Goal: Task Accomplishment & Management: Use online tool/utility

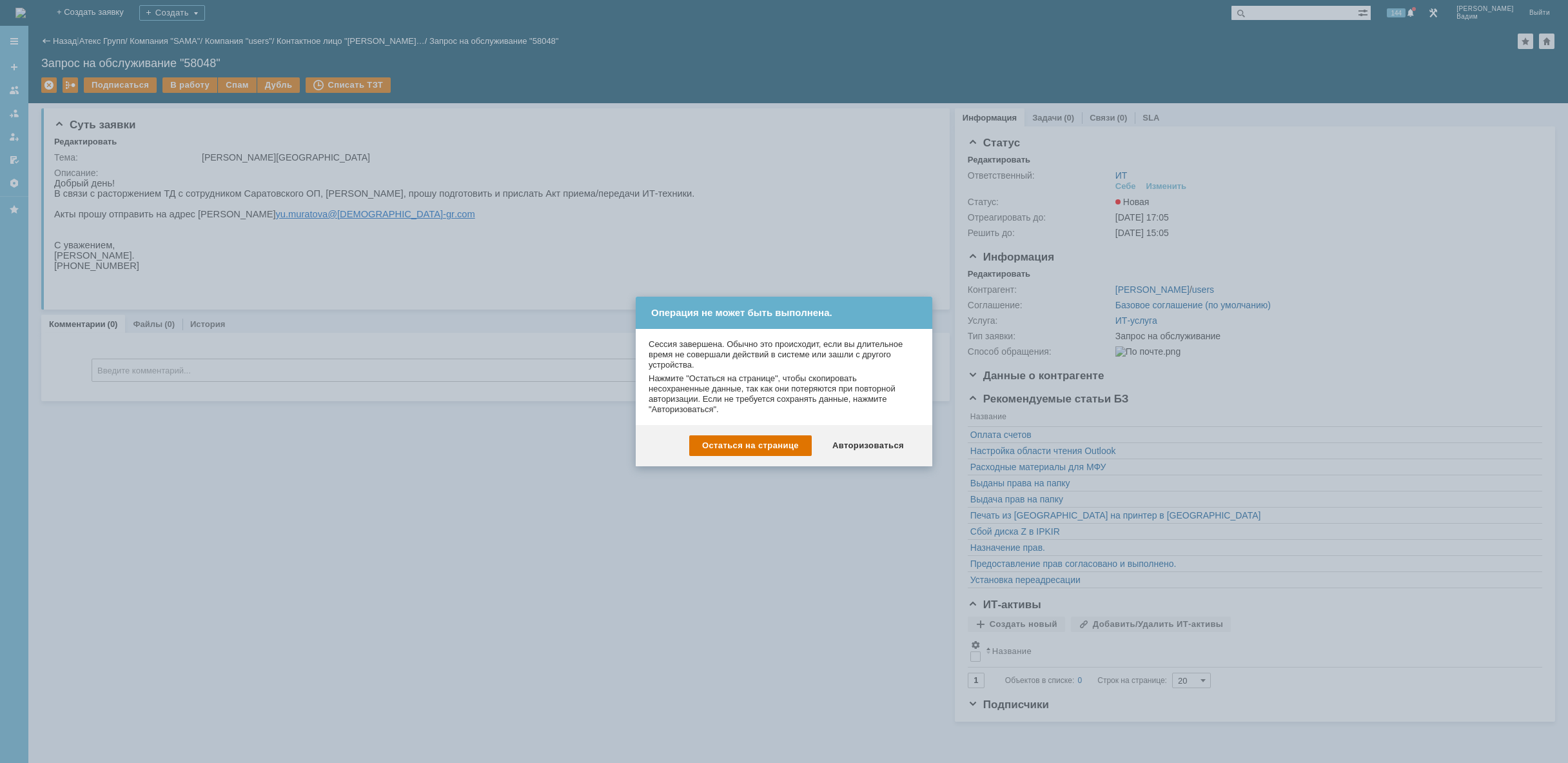
click at [858, 445] on div "Авторизоваться" at bounding box center [868, 445] width 97 height 21
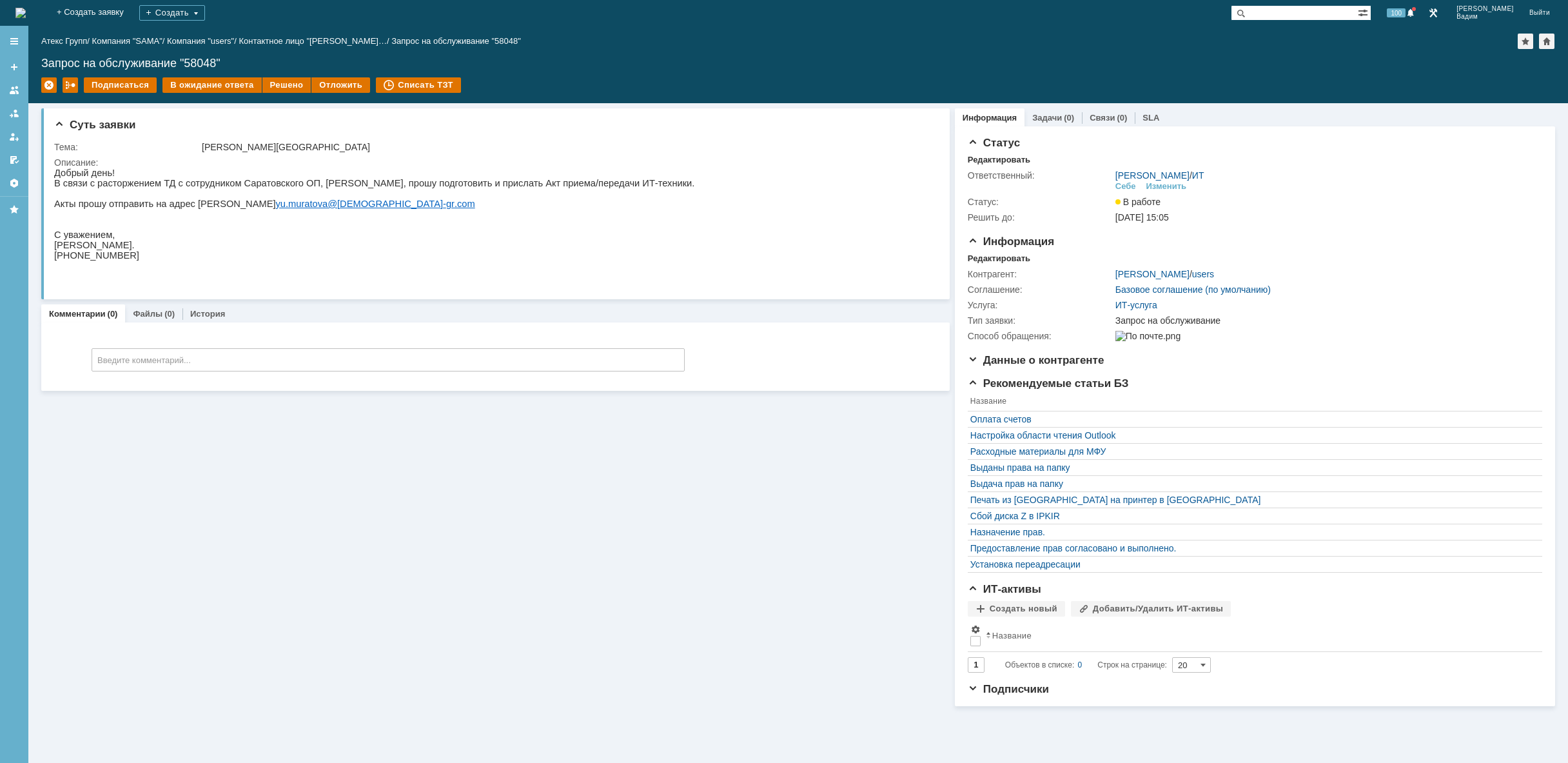
click at [26, 11] on img at bounding box center [21, 13] width 10 height 10
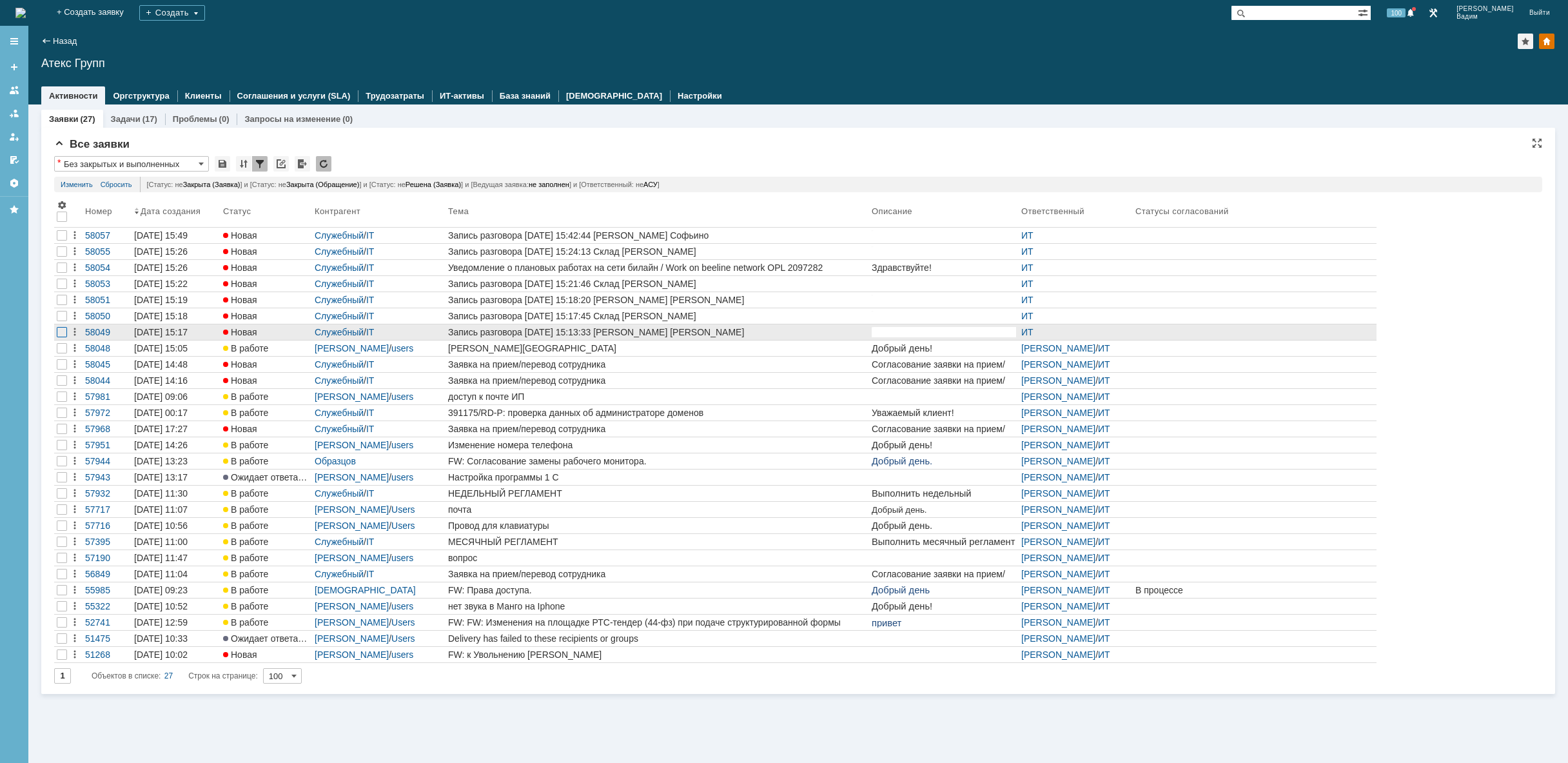
click at [65, 333] on div at bounding box center [62, 332] width 10 height 10
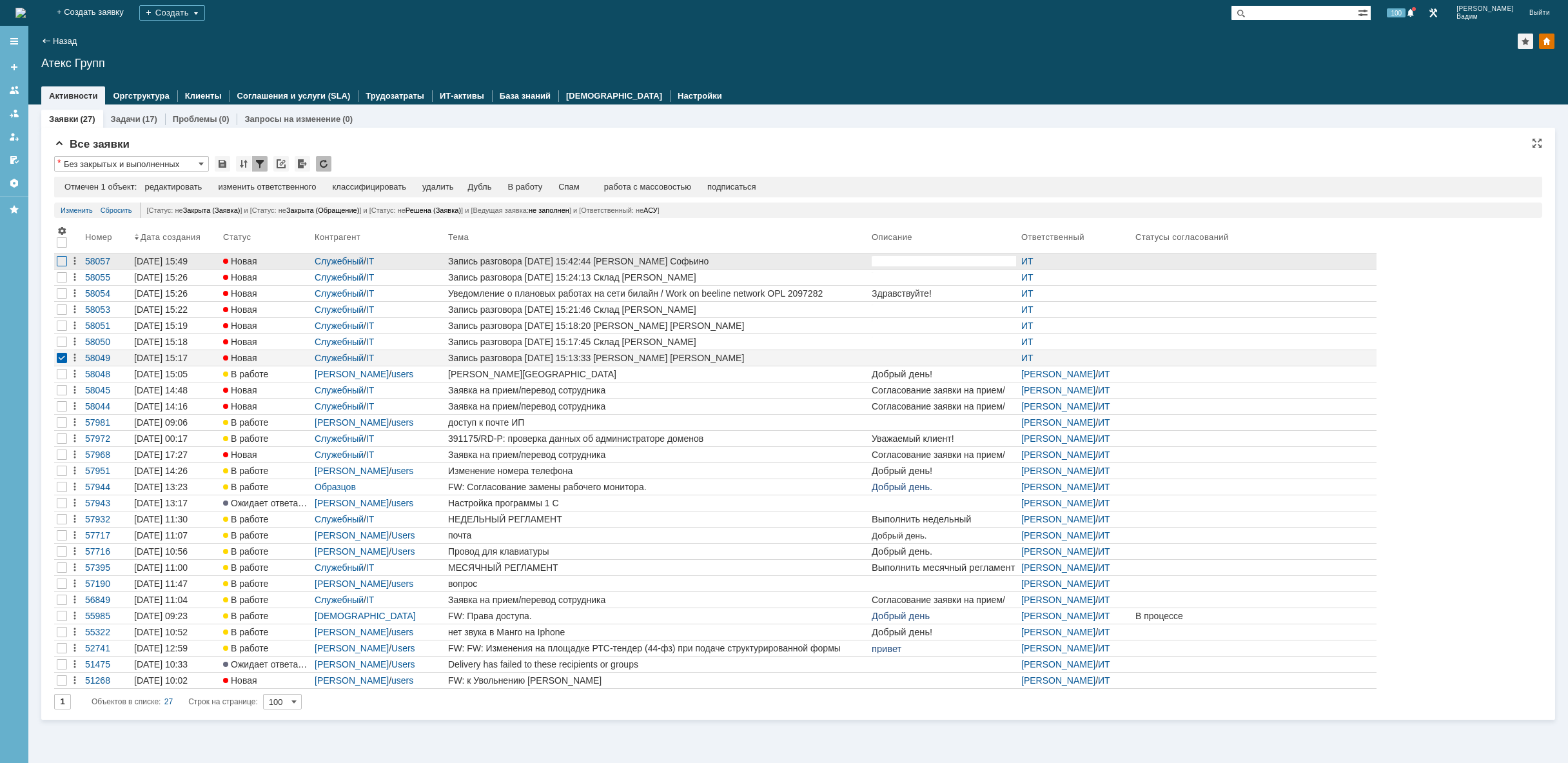
click at [64, 262] on div at bounding box center [62, 261] width 10 height 10
click at [66, 263] on div at bounding box center [62, 261] width 10 height 10
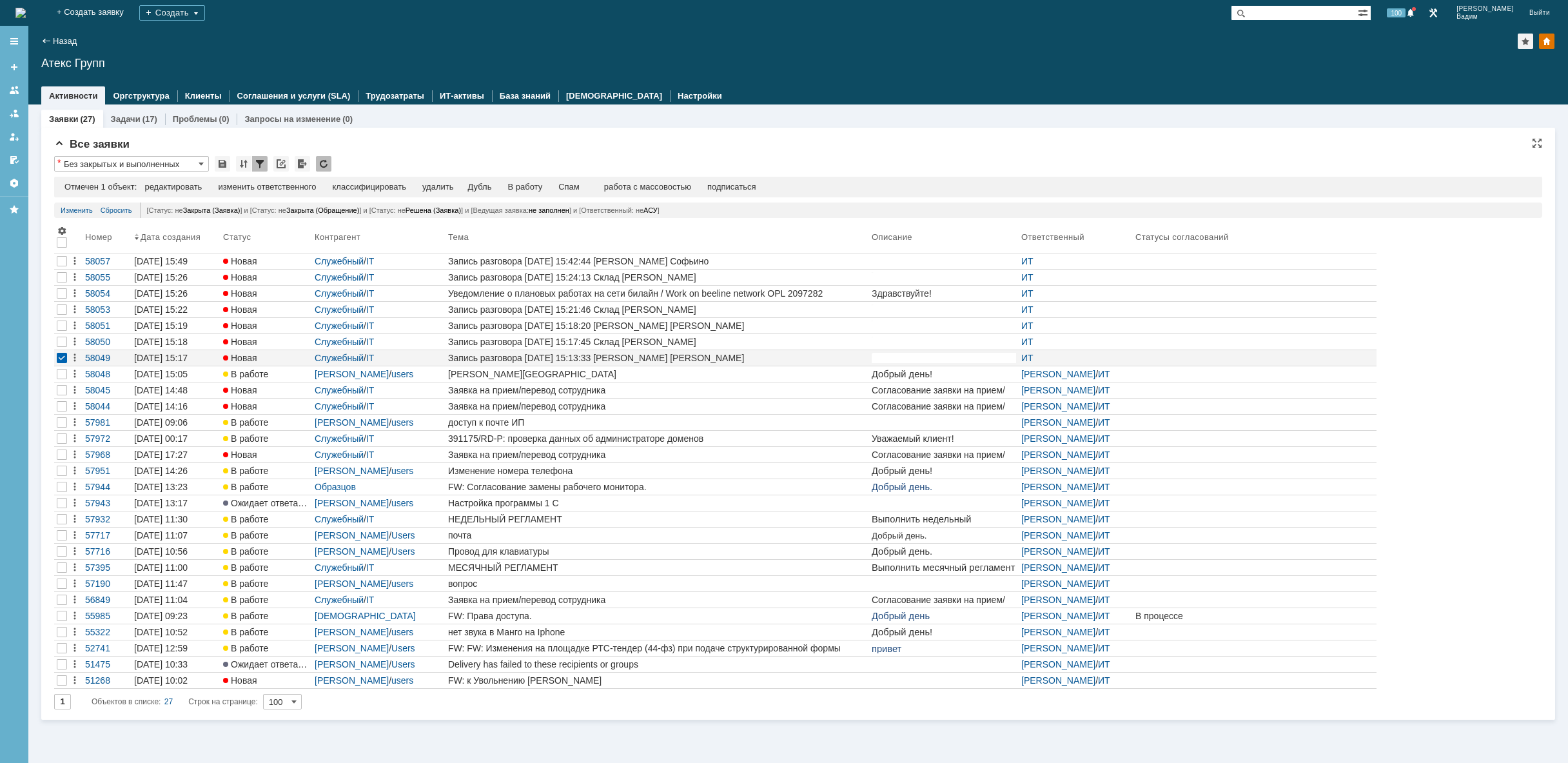
click at [66, 263] on div at bounding box center [62, 261] width 10 height 10
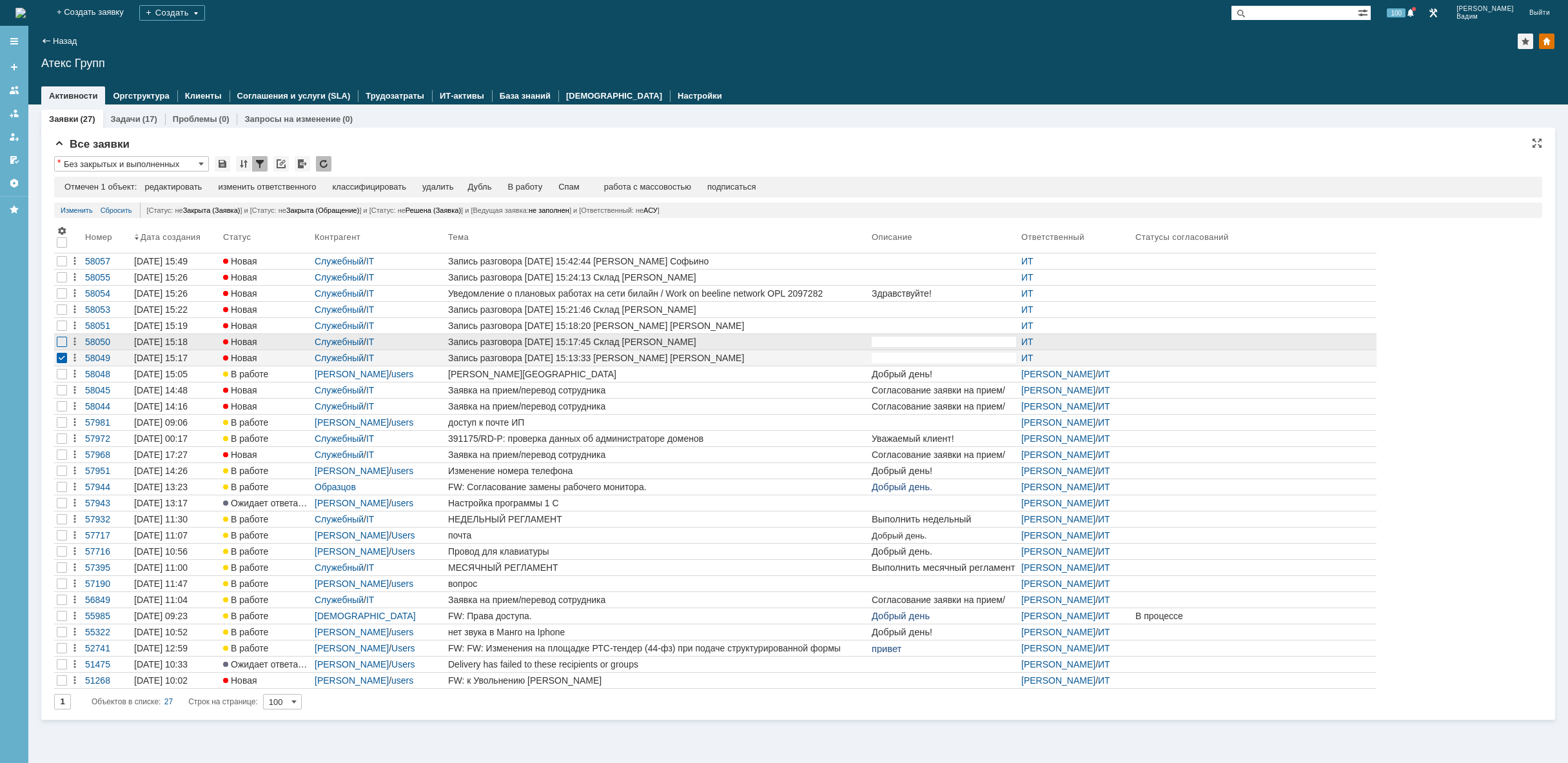
click at [62, 343] on div at bounding box center [62, 342] width 10 height 10
click at [62, 321] on div at bounding box center [62, 326] width 10 height 10
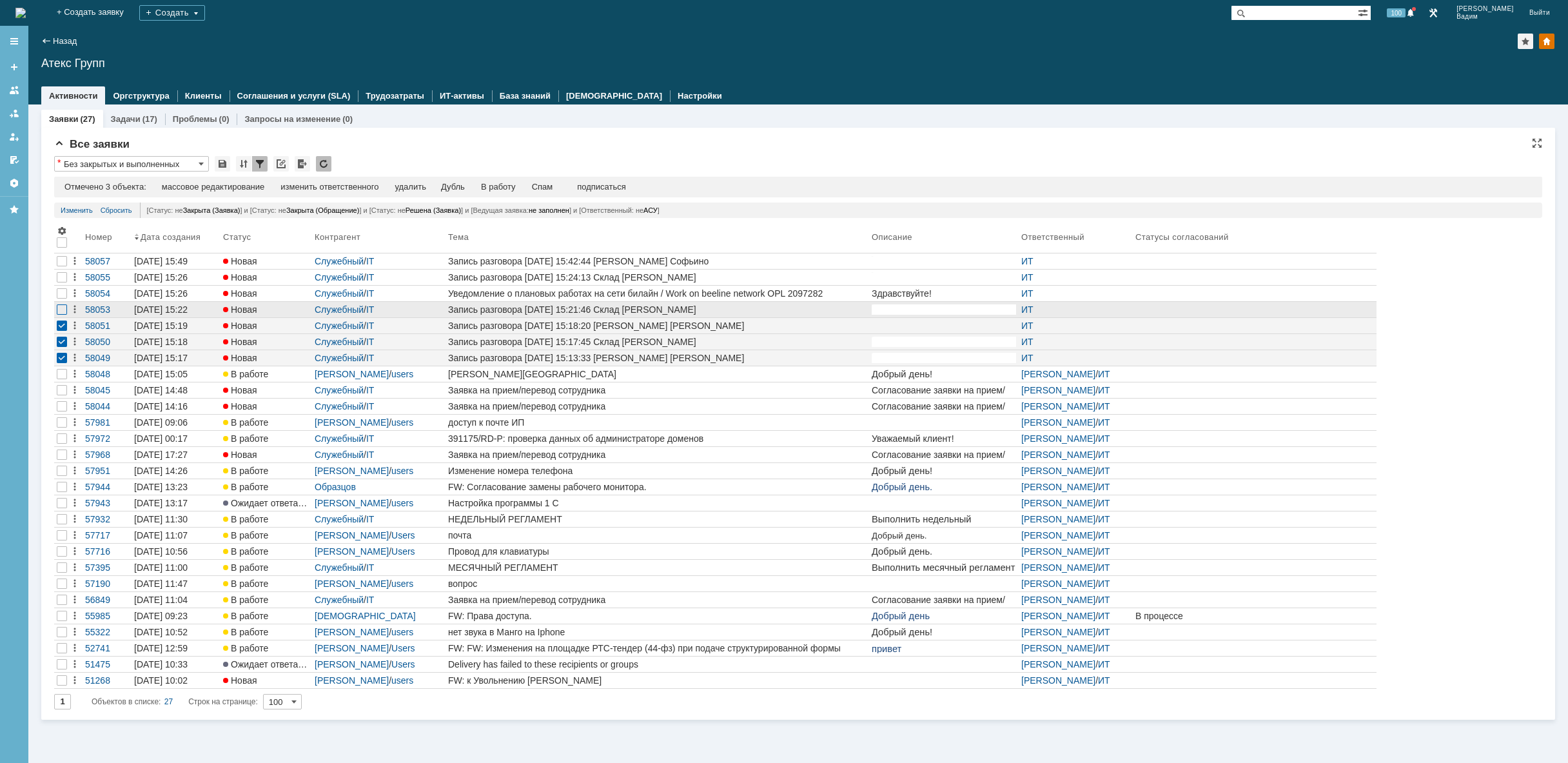
click at [62, 307] on div at bounding box center [62, 310] width 10 height 10
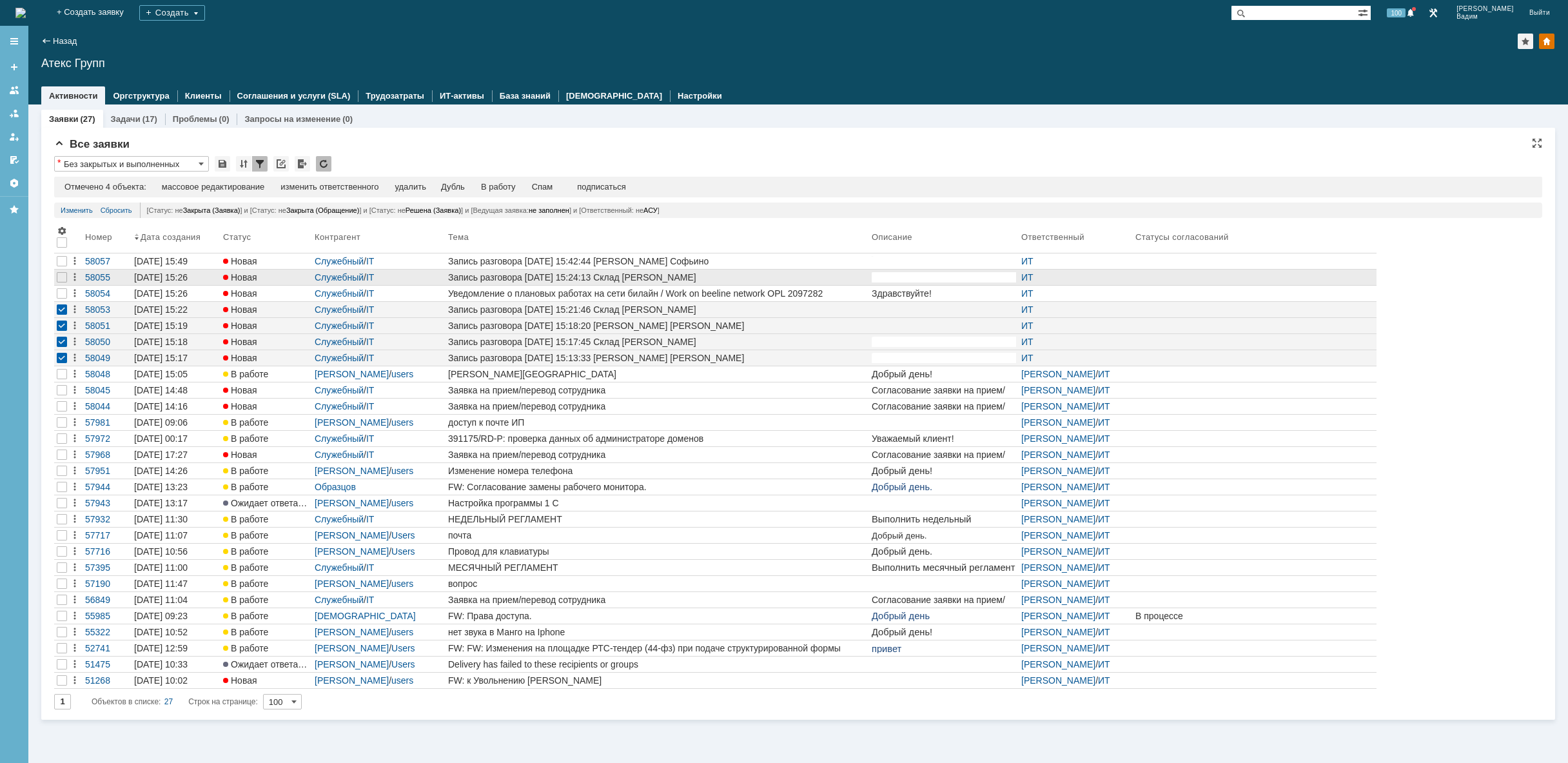
drag, startPoint x: 62, startPoint y: 295, endPoint x: 60, endPoint y: 285, distance: 10.2
click at [62, 294] on div at bounding box center [62, 294] width 10 height 10
click at [60, 278] on div at bounding box center [62, 277] width 10 height 10
click at [60, 264] on div at bounding box center [62, 261] width 10 height 10
click at [415, 188] on div "удалить" at bounding box center [415, 187] width 31 height 10
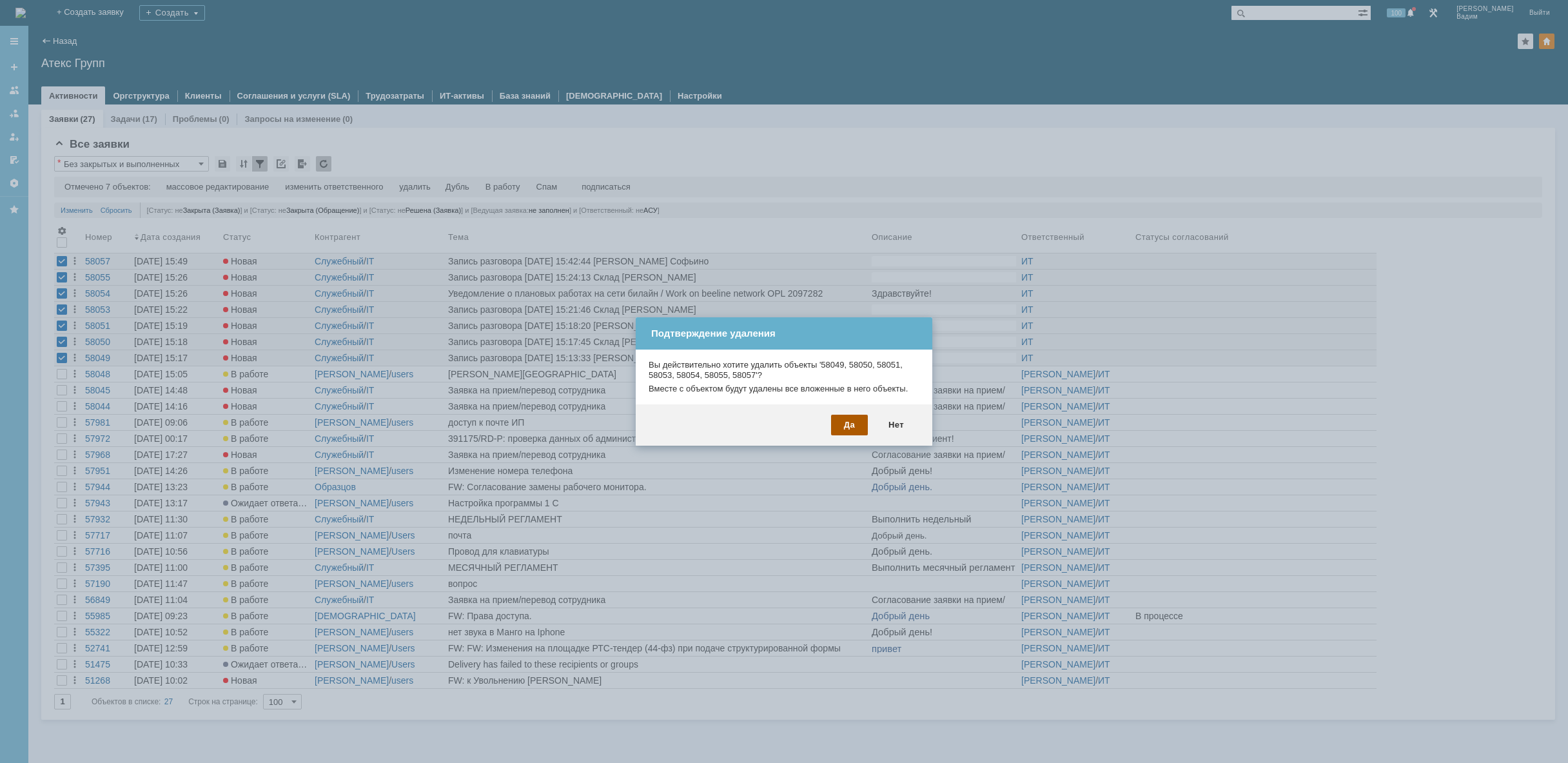
click at [859, 427] on div "Да" at bounding box center [849, 425] width 37 height 21
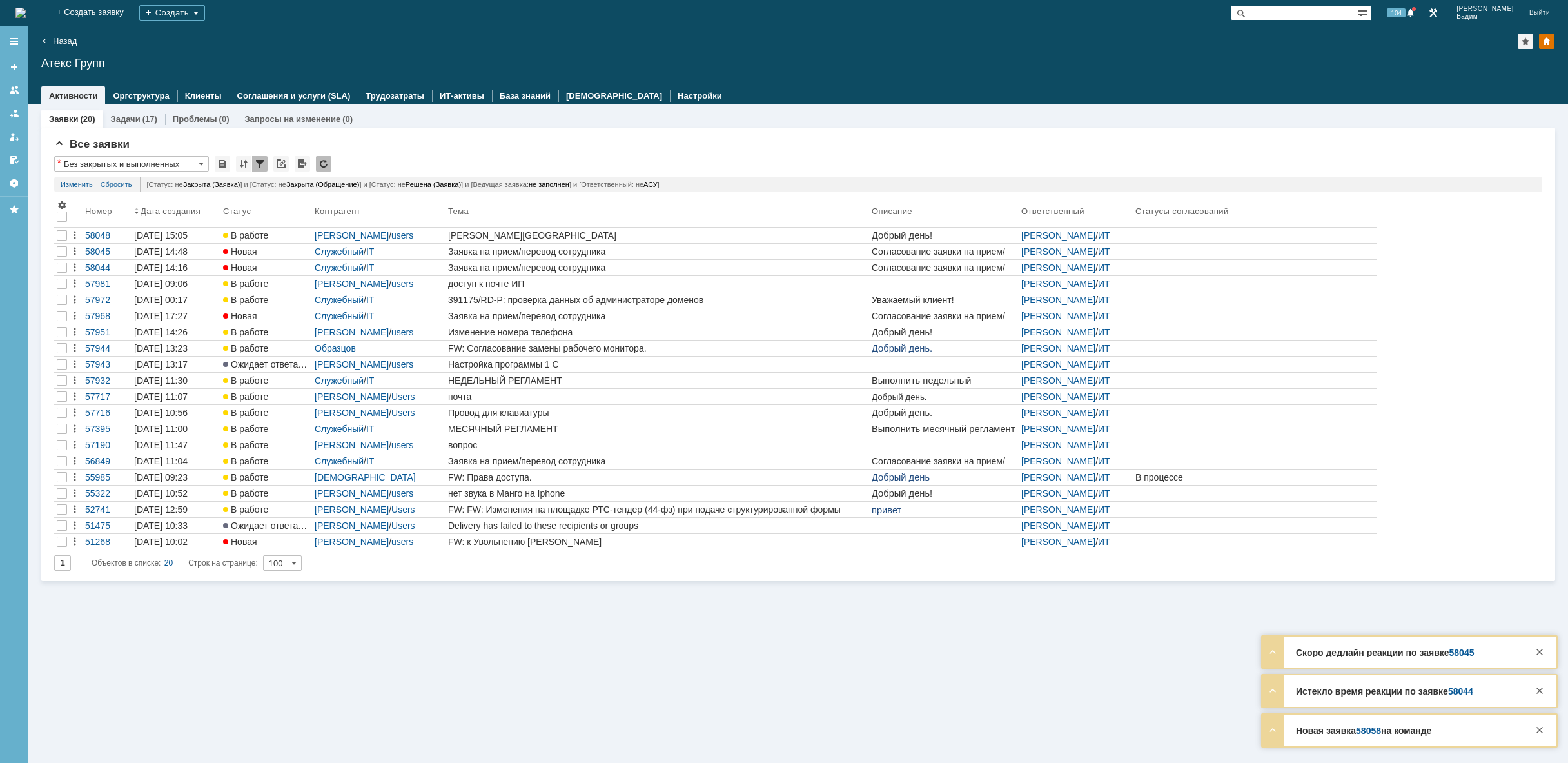
click at [26, 8] on img at bounding box center [21, 13] width 10 height 10
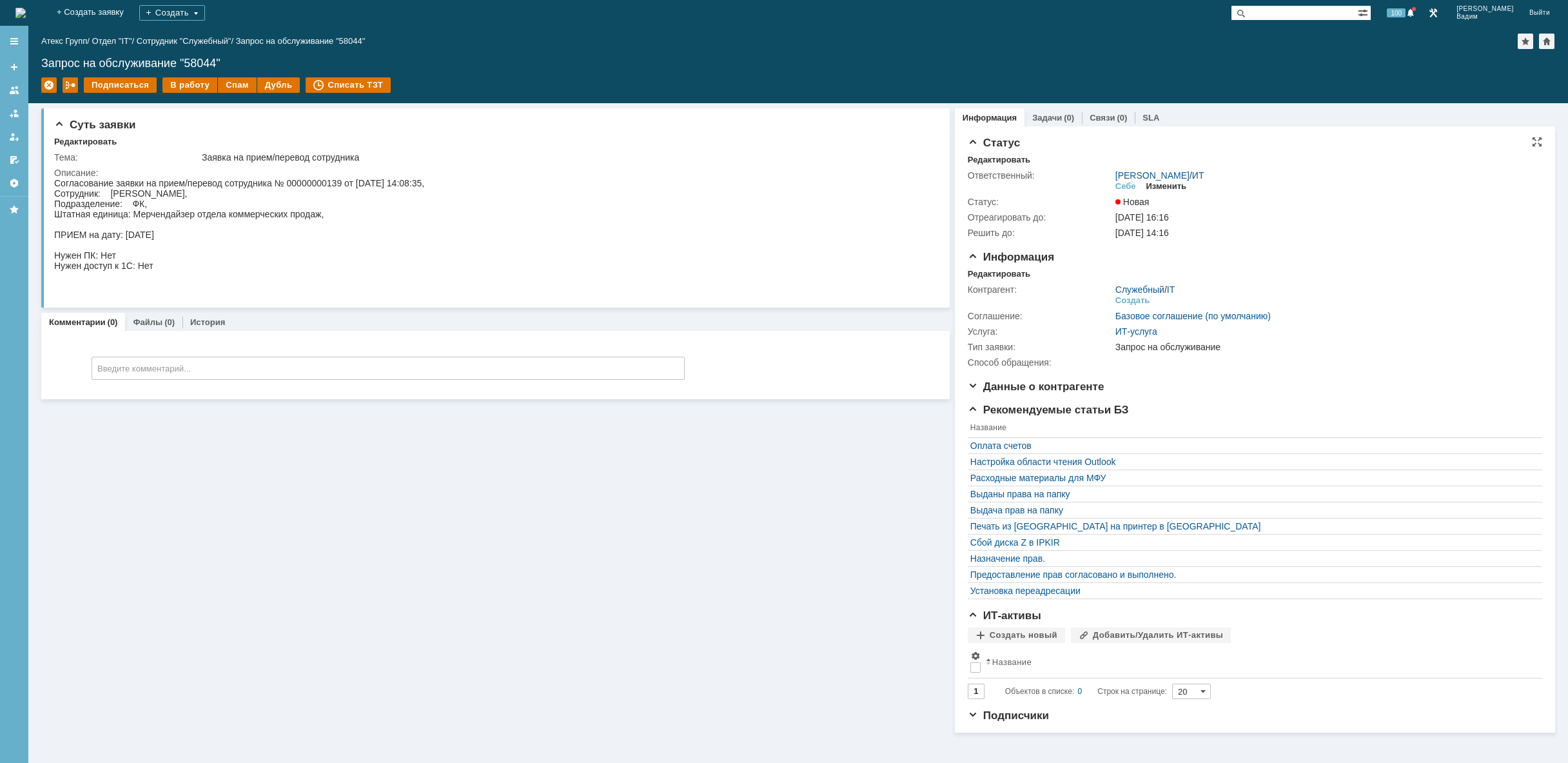
click at [1172, 184] on div "Изменить" at bounding box center [1167, 186] width 41 height 10
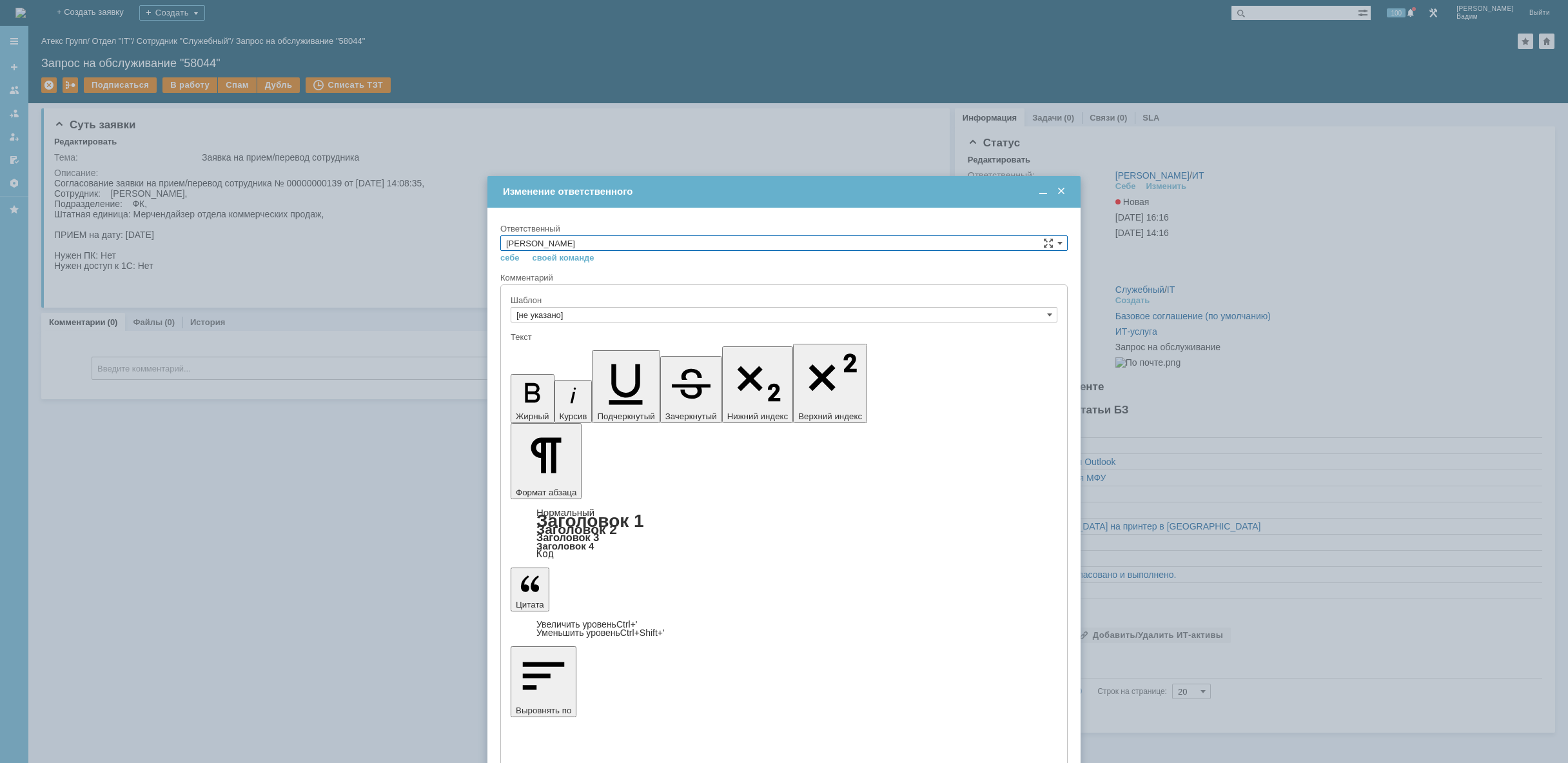
click at [843, 245] on input "Кондратенко Сергей" at bounding box center [784, 243] width 567 height 16
click at [643, 346] on span "АСУ" at bounding box center [784, 349] width 556 height 10
type input "АСУ"
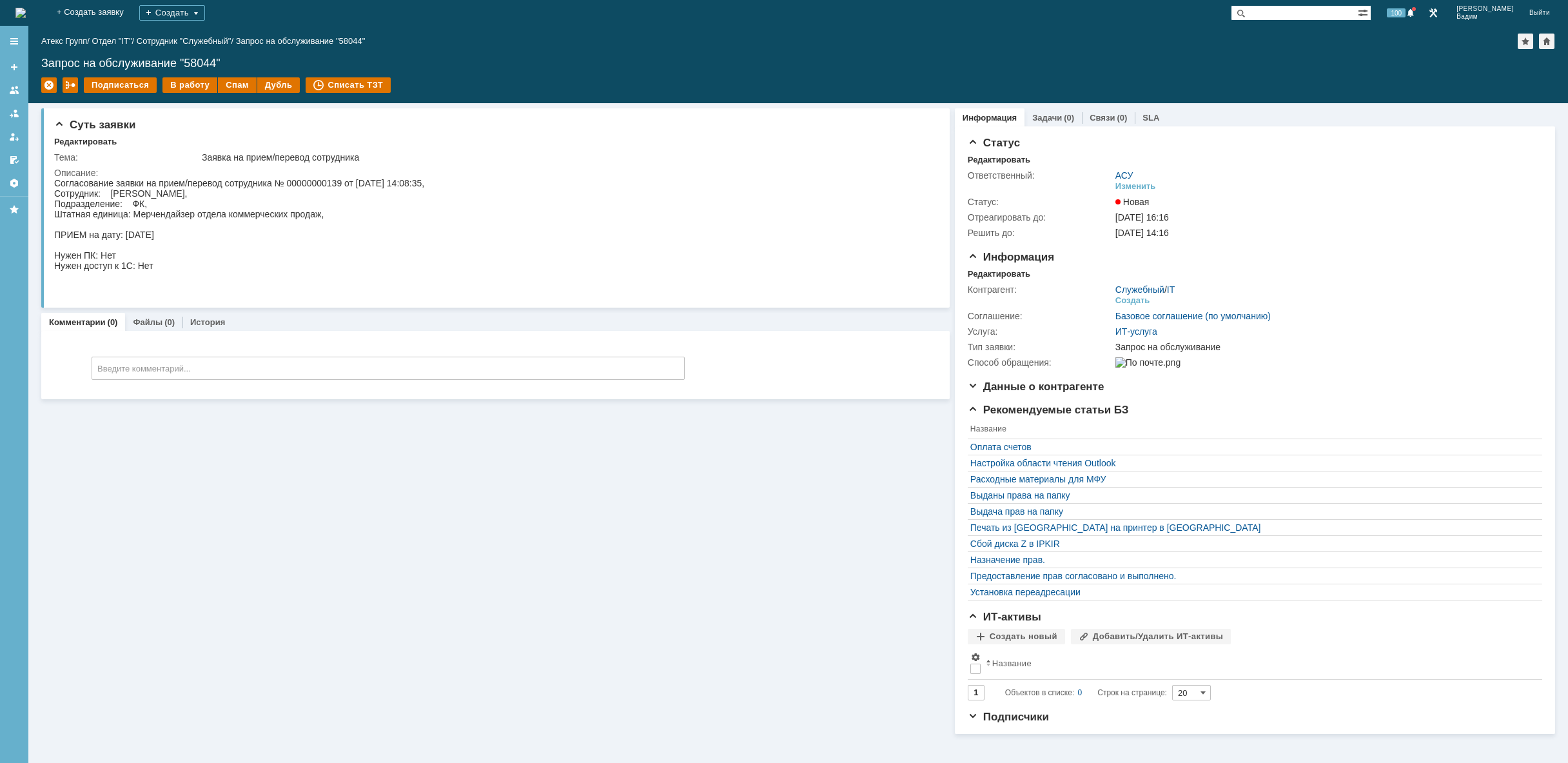
click at [26, 8] on img at bounding box center [21, 13] width 10 height 10
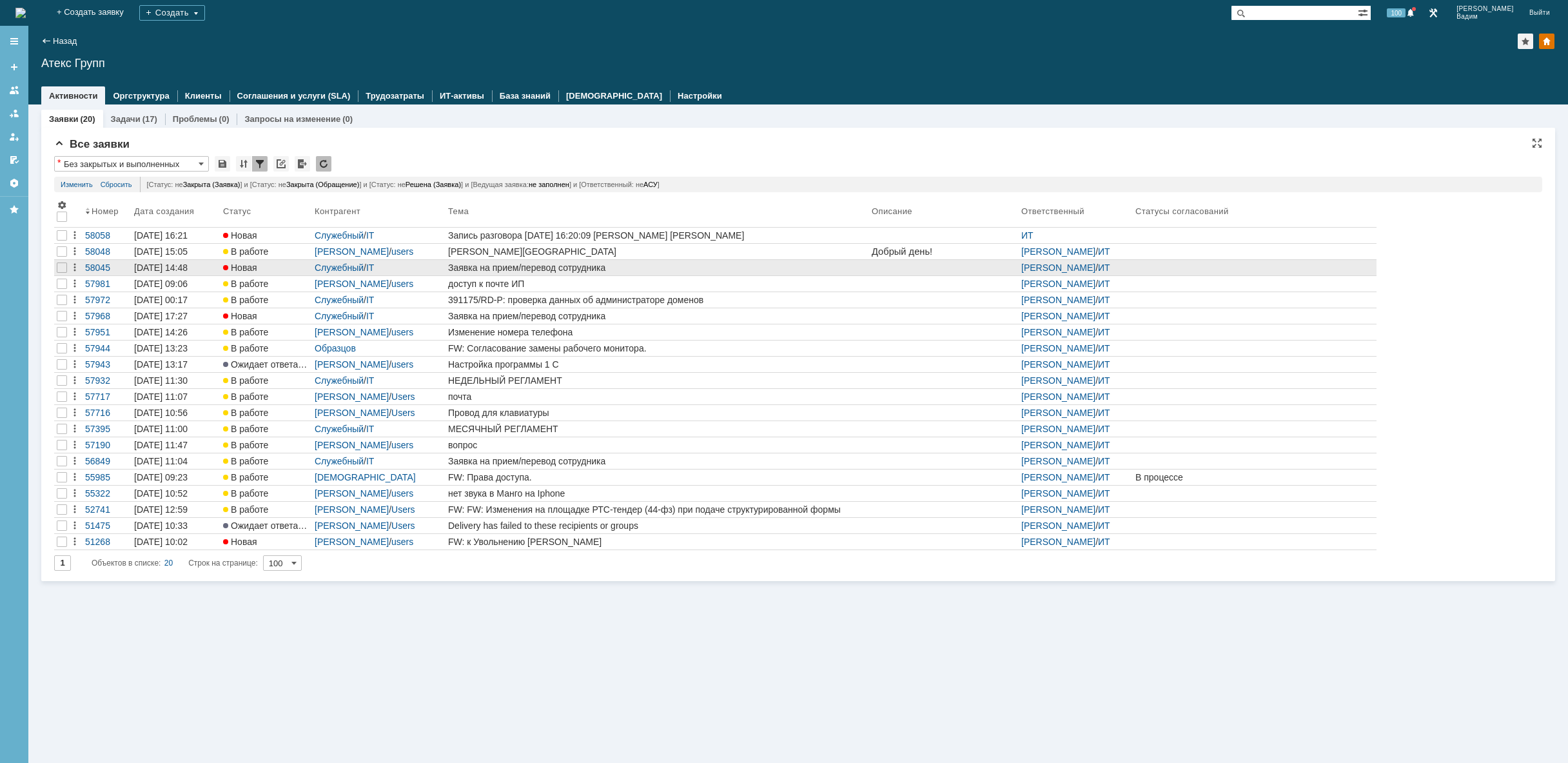
click at [550, 264] on div "Заявка на прием/перевод сотрудника" at bounding box center [657, 268] width 419 height 10
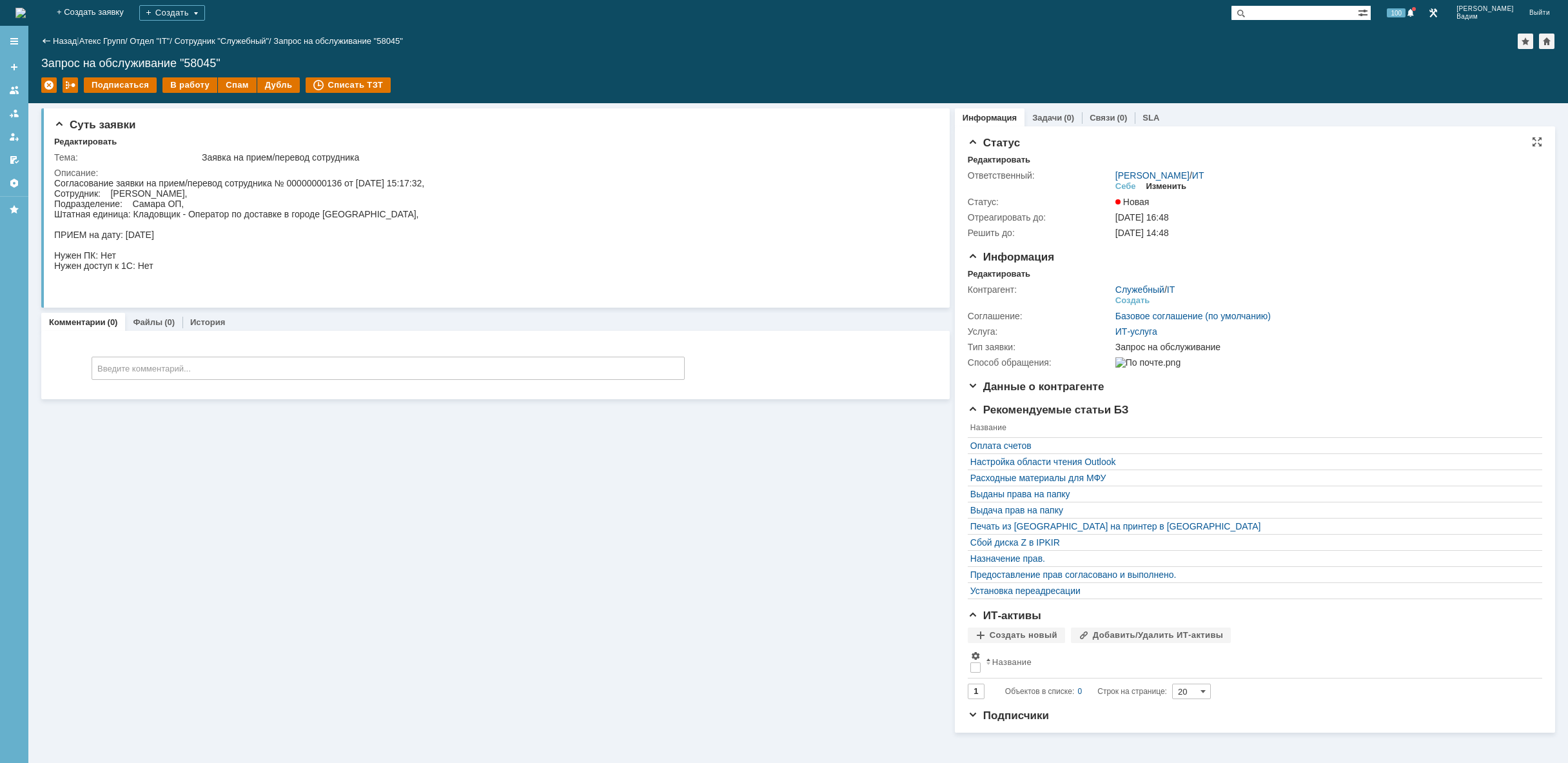
click at [1163, 182] on div "Изменить" at bounding box center [1167, 186] width 41 height 10
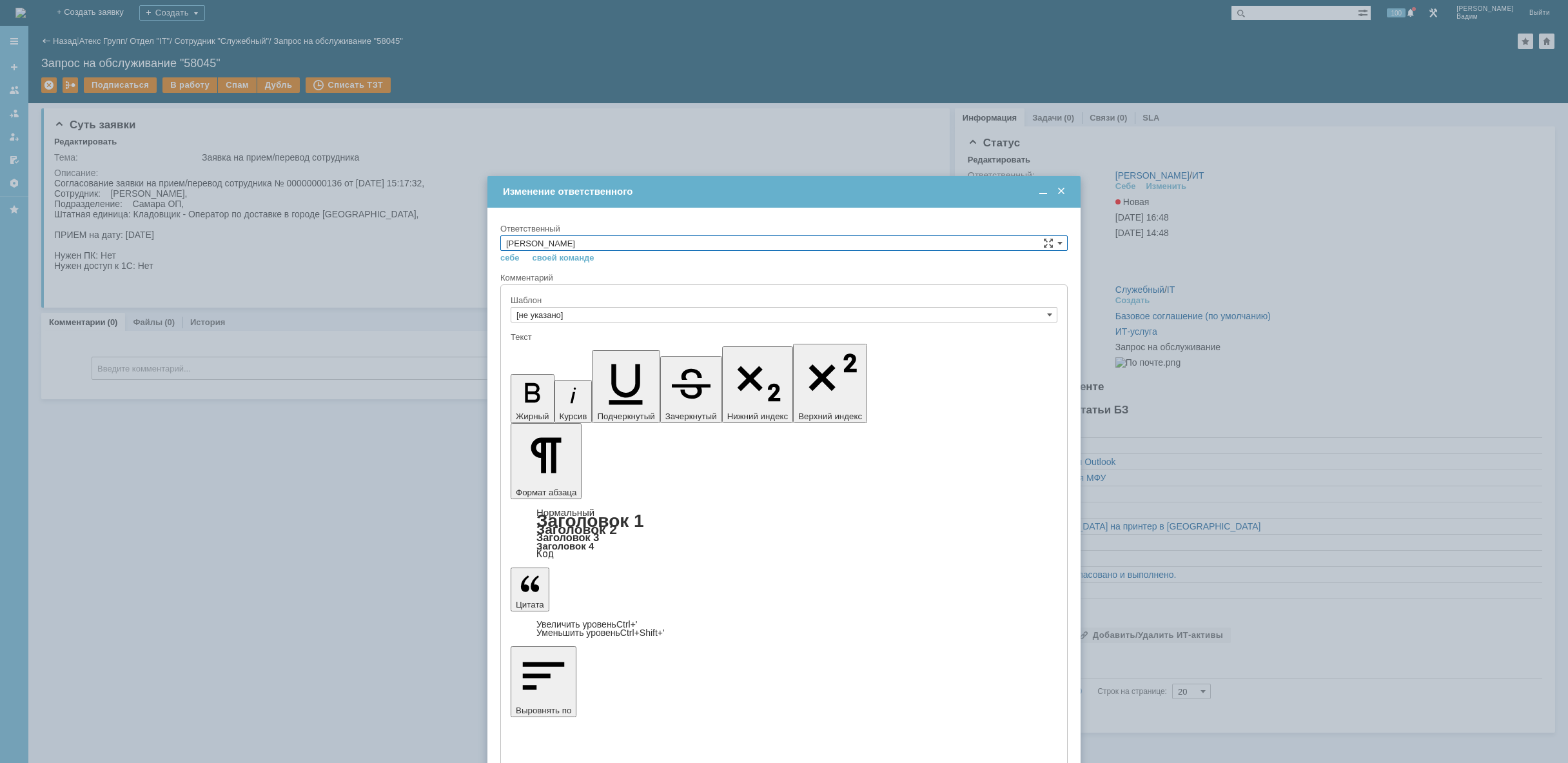
click at [999, 248] on input "Кондратенко Сергей" at bounding box center [784, 243] width 567 height 16
click at [564, 349] on span "АСУ" at bounding box center [784, 349] width 556 height 10
type input "АСУ"
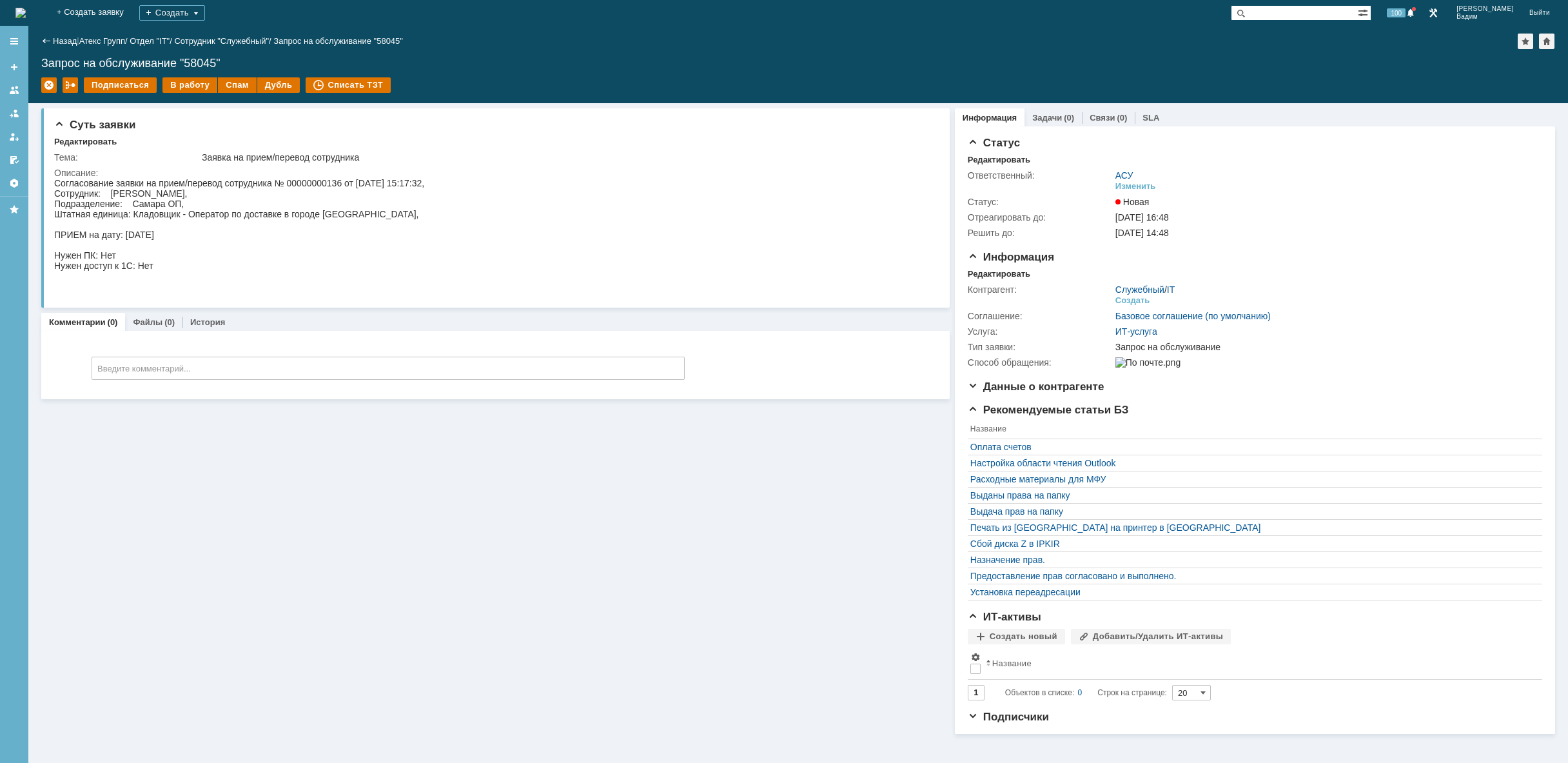
click at [26, 11] on img at bounding box center [21, 13] width 10 height 10
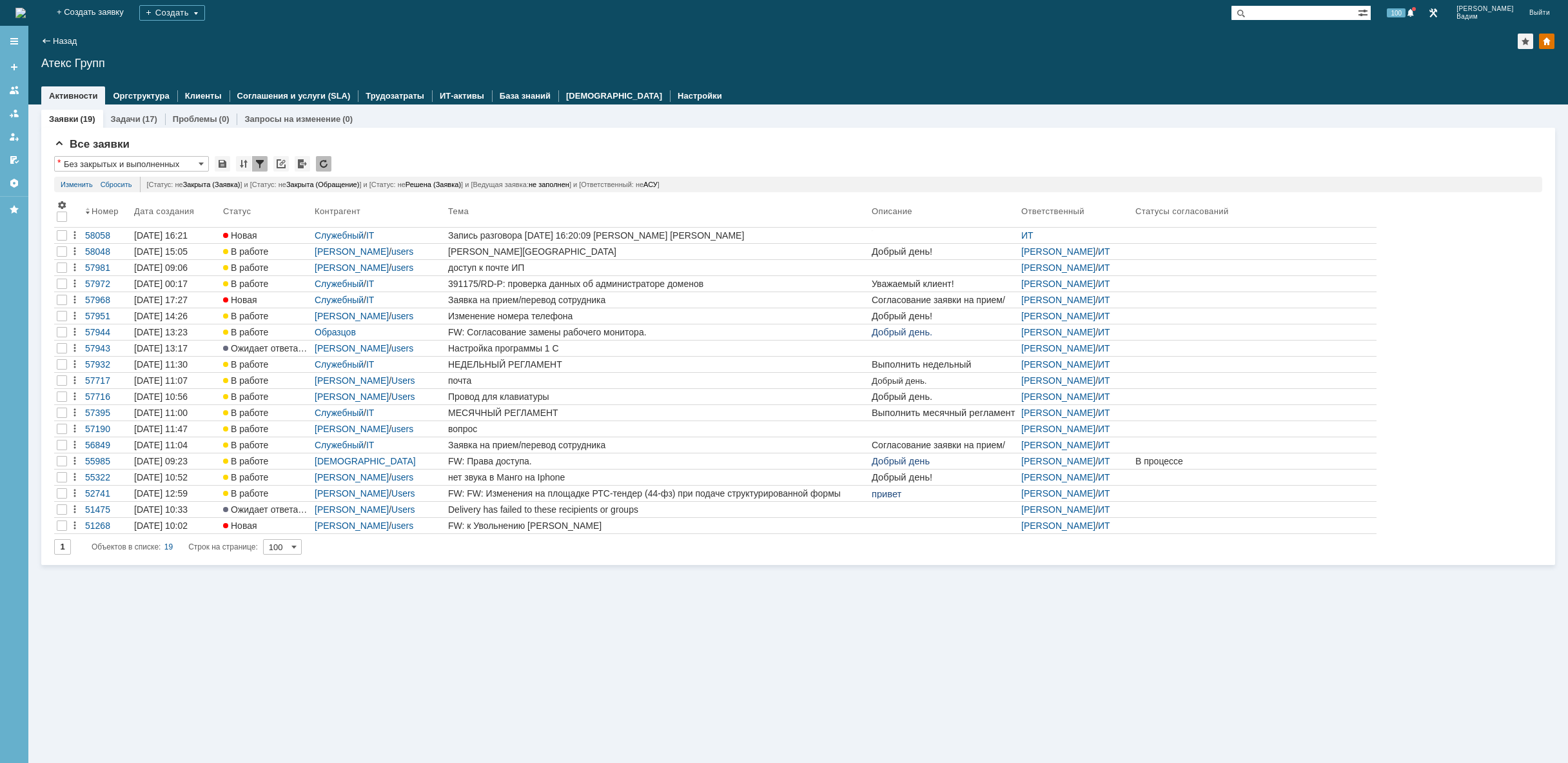
click at [26, 12] on img at bounding box center [21, 13] width 10 height 10
click at [725, 573] on div "Заявки (19) Задачи (17) Проблемы (0) Запросы на изменение (0) Все заявки * Без …" at bounding box center [799, 434] width 1540 height 658
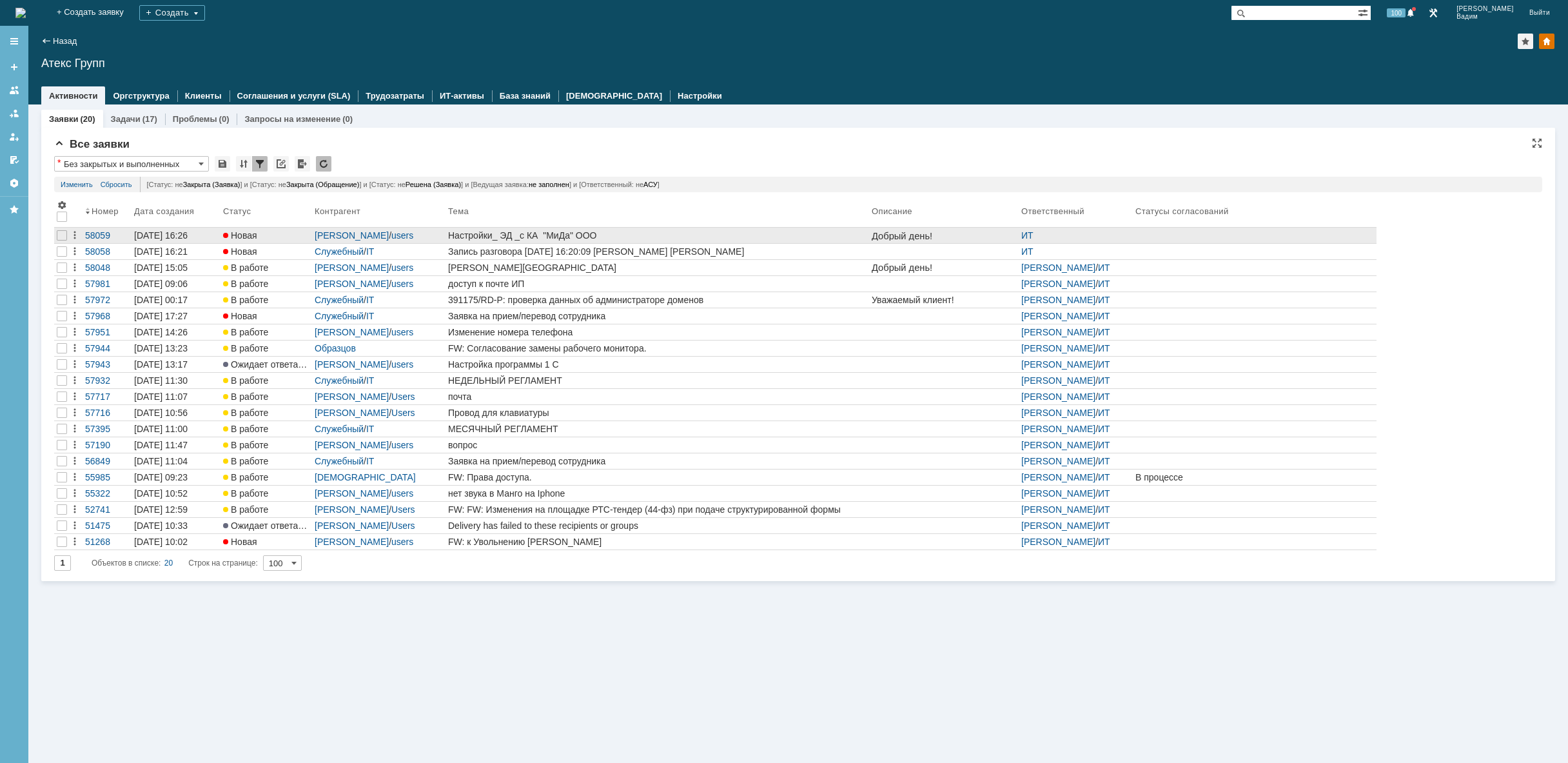
click at [659, 232] on div "Настройки_ ЭД _с КА "МиДа" ООО" at bounding box center [657, 236] width 419 height 10
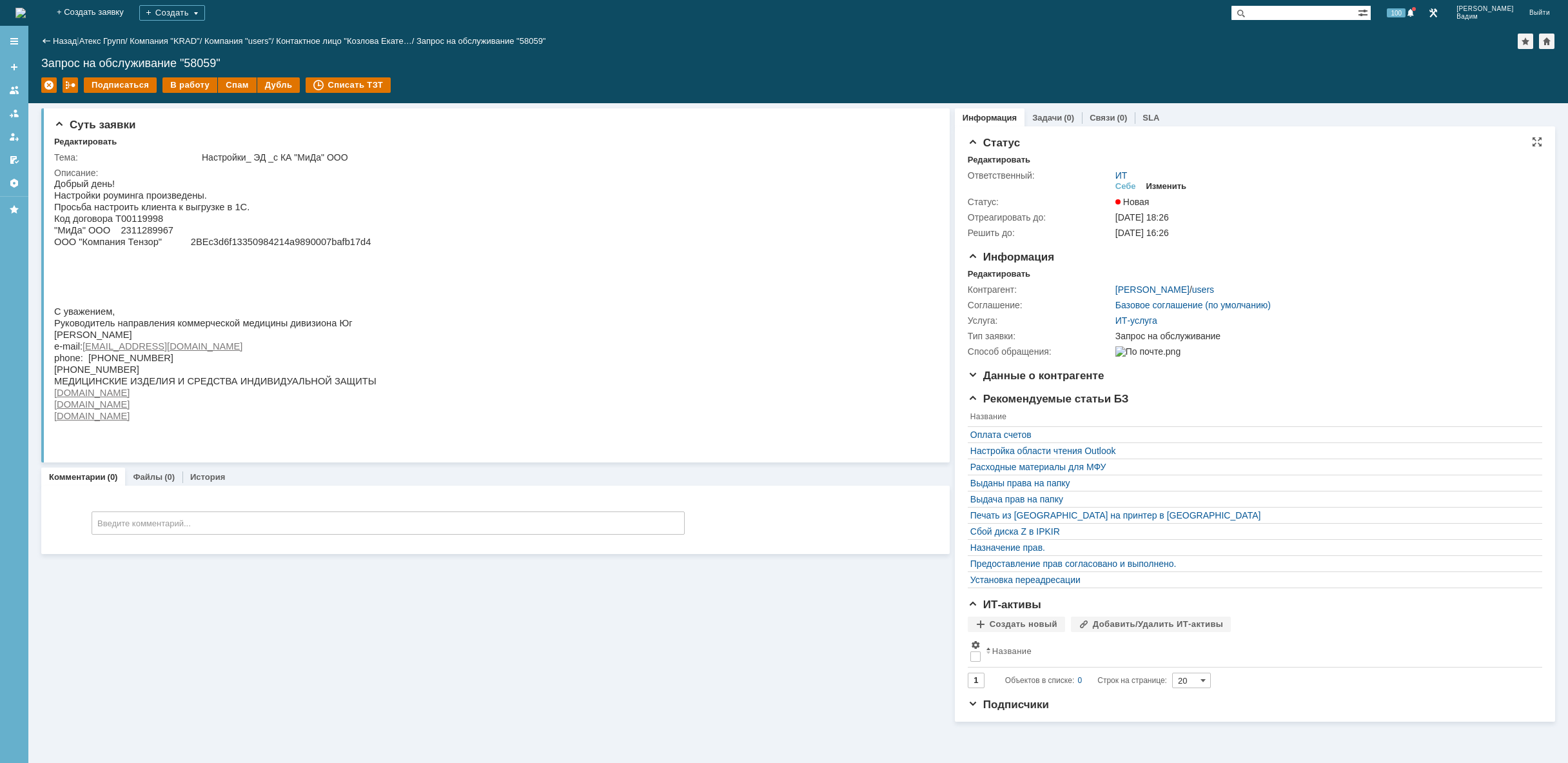
click at [1167, 188] on div "Изменить" at bounding box center [1167, 186] width 41 height 10
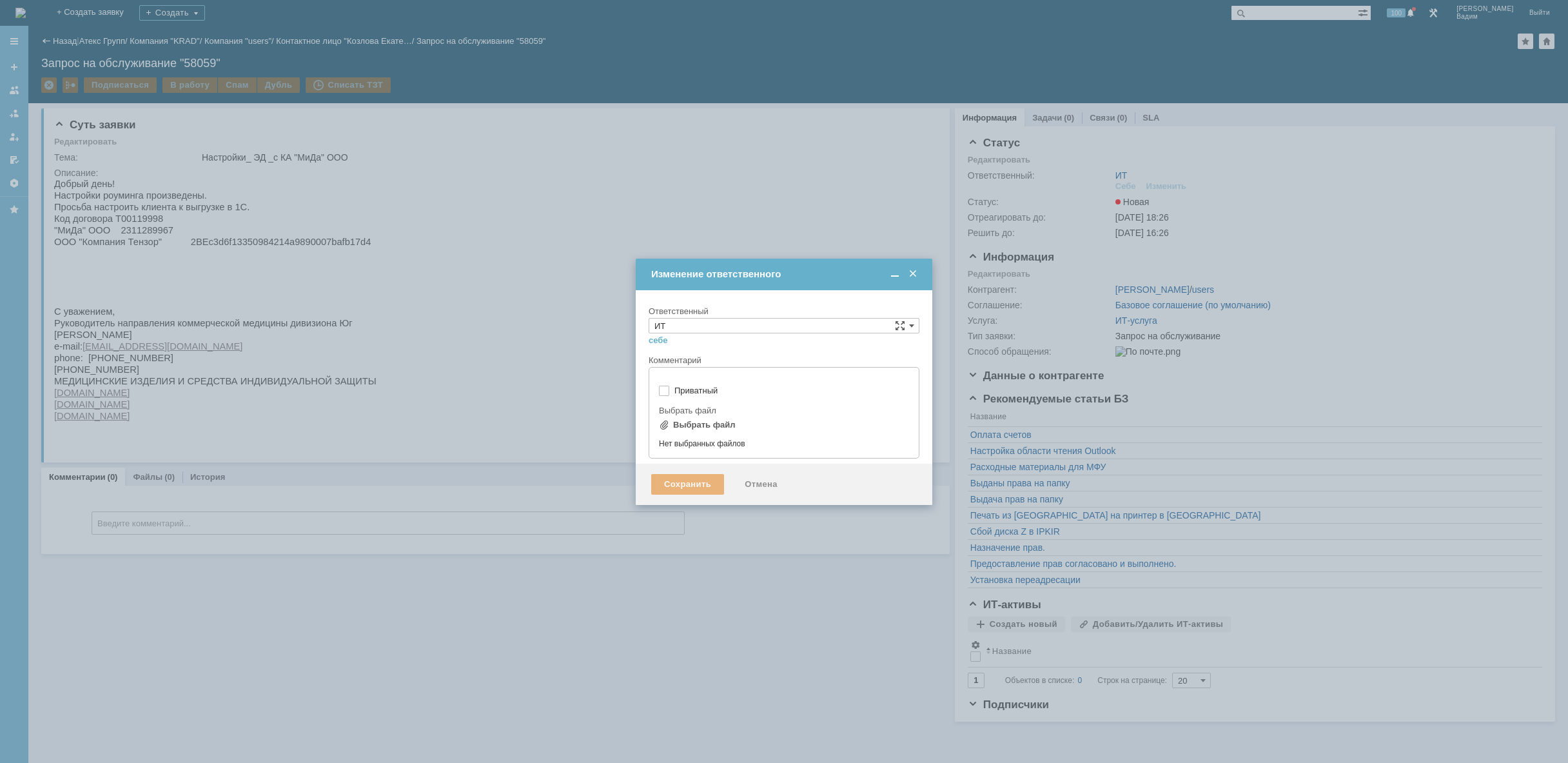
type input "[не указано]"
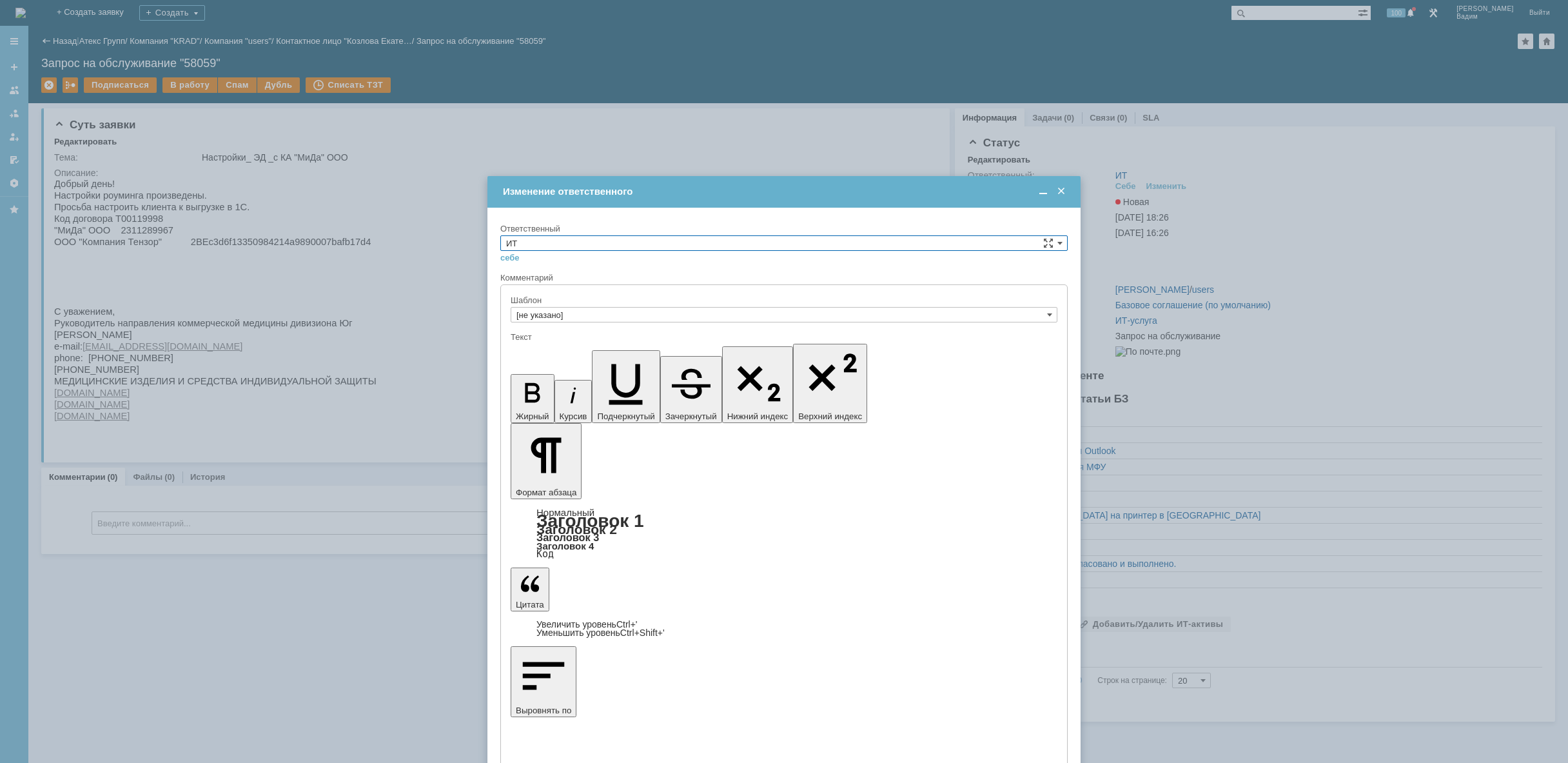
click at [626, 246] on input "ИТ" at bounding box center [784, 243] width 567 height 16
click at [590, 347] on span "АСУ" at bounding box center [784, 349] width 556 height 10
type input "АСУ"
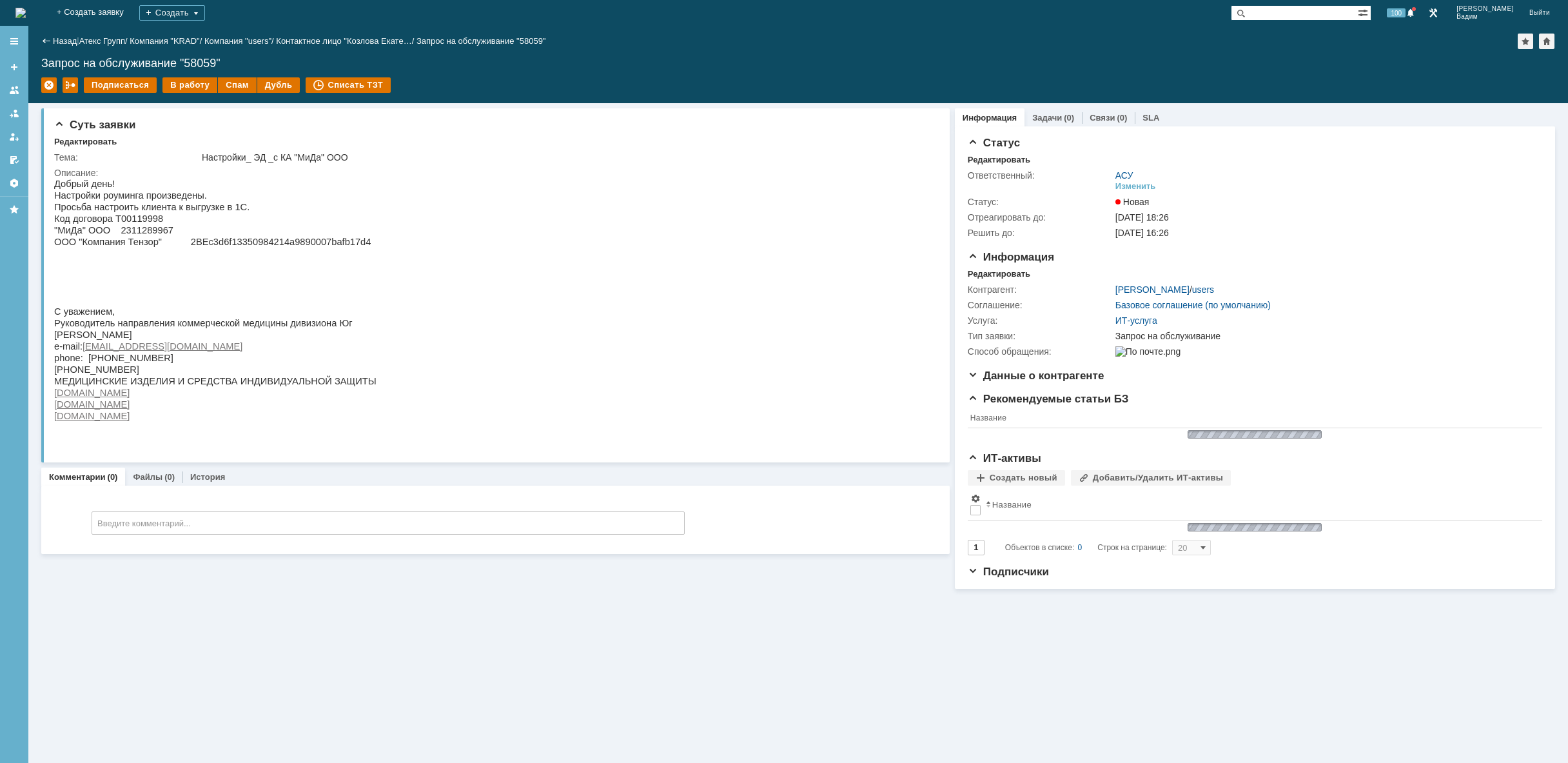
click at [26, 10] on img at bounding box center [21, 13] width 10 height 10
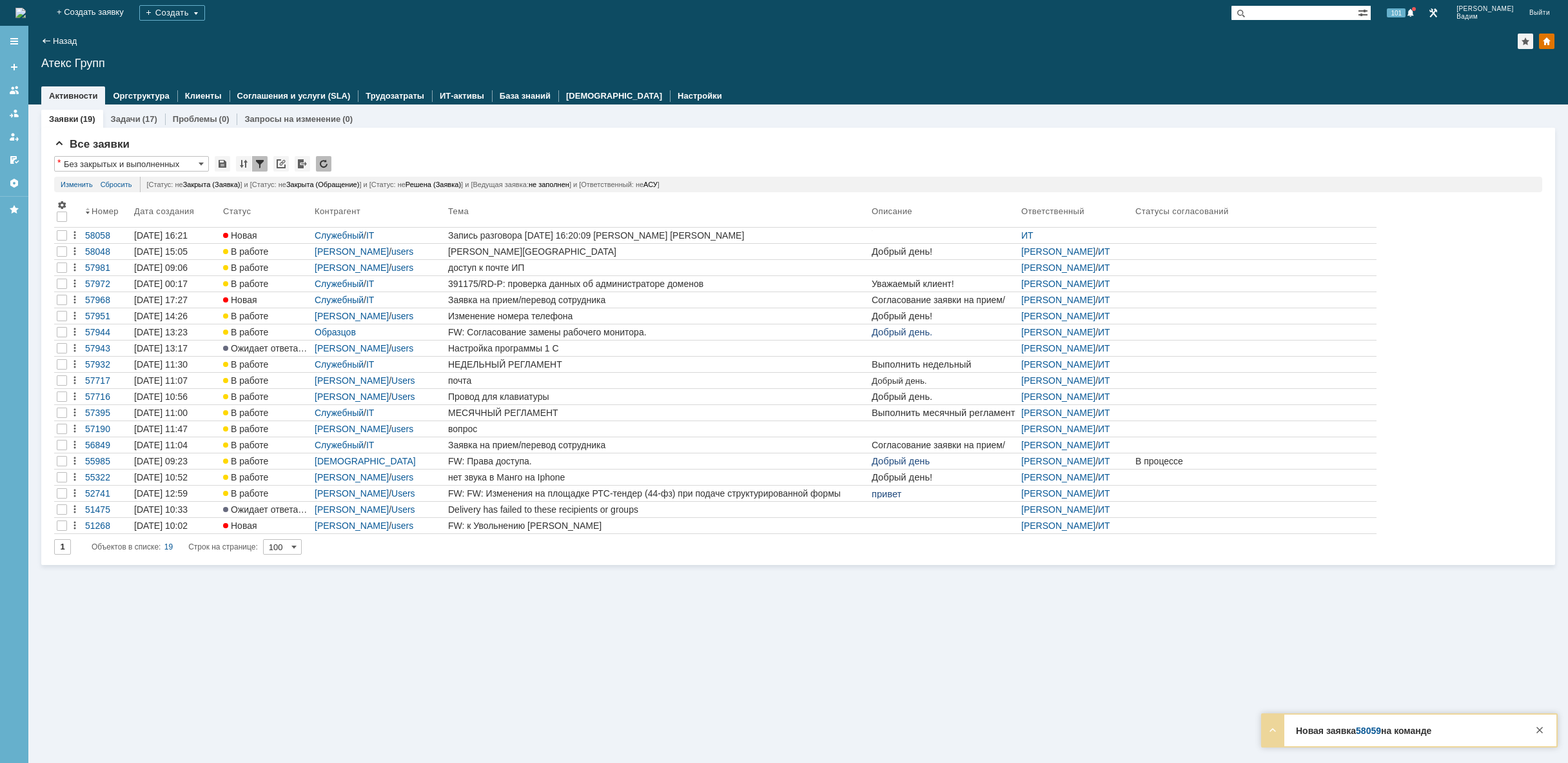
click at [26, 14] on img at bounding box center [21, 13] width 10 height 10
click at [26, 8] on img at bounding box center [21, 13] width 10 height 10
